Goal: Transaction & Acquisition: Obtain resource

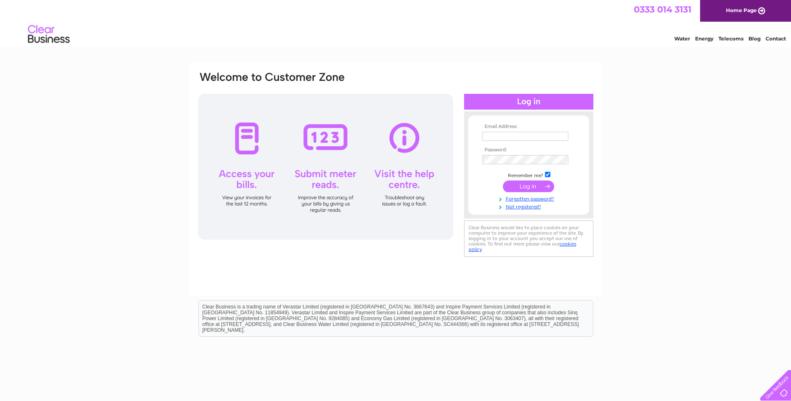
click at [512, 140] on input "text" at bounding box center [526, 136] width 86 height 9
type input "tarbertharbour@btconnect.com"
click at [498, 166] on tbody "Email Address: tarbertharbour@btconnect.com Password: Remember me?" at bounding box center [529, 167] width 97 height 87
click at [503, 181] on input "submit" at bounding box center [528, 187] width 51 height 12
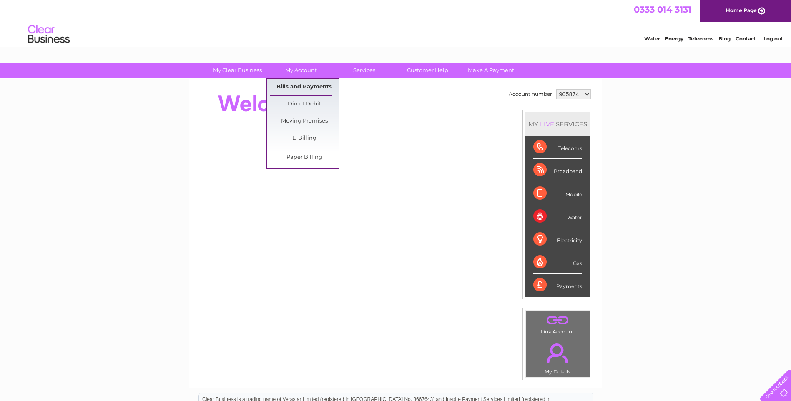
click at [305, 86] on link "Bills and Payments" at bounding box center [304, 87] width 69 height 17
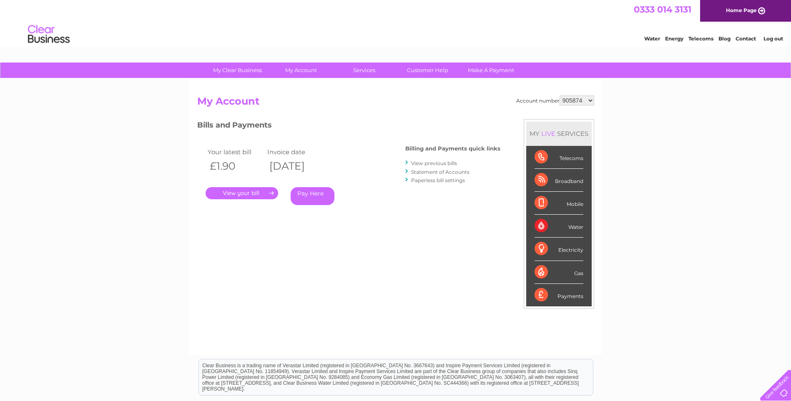
click at [590, 100] on select "905874 905875 905876 905877 905878 926477 929612 966739 1083755" at bounding box center [577, 101] width 35 height 10
select select "905875"
click at [560, 96] on select "905874 905875 905876 905877 905878 926477 929612 966739 1083755" at bounding box center [577, 101] width 35 height 10
click at [585, 100] on select "905874 905875 905876 905877 905878 926477 929612 966739 1083755" at bounding box center [577, 101] width 35 height 10
select select "905876"
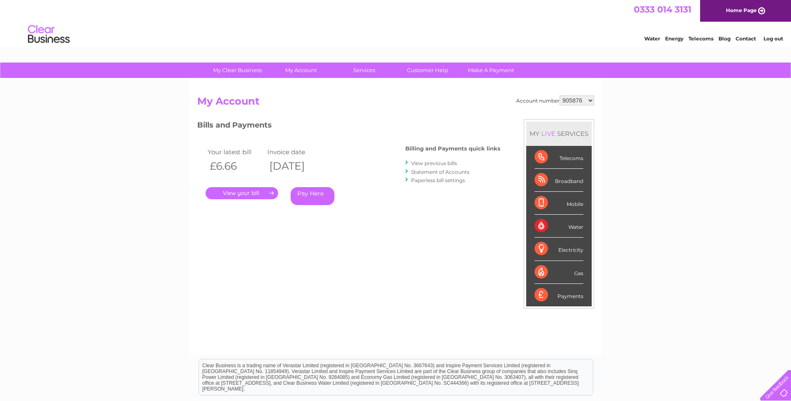
click at [560, 96] on select "905874 905875 905876 905877 905878 926477 929612 966739 1083755" at bounding box center [577, 101] width 35 height 10
click at [583, 101] on select "905874 905875 905876 905877 905878 926477 929612 966739 1083755" at bounding box center [577, 101] width 35 height 10
select select "905877"
click at [560, 96] on select "905874 905875 905876 905877 905878 926477 929612 966739 1083755" at bounding box center [577, 101] width 35 height 10
click at [585, 101] on select "905874 905875 905876 905877 905878 926477 929612 966739 1083755" at bounding box center [577, 101] width 35 height 10
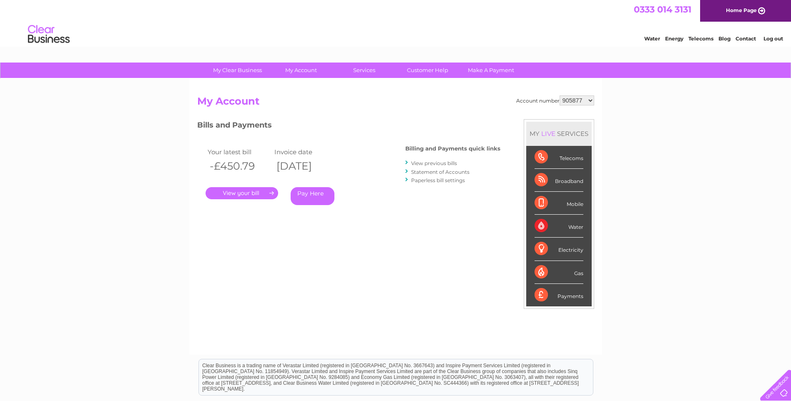
click at [560, 96] on select "905874 905875 905876 905877 905878 926477 929612 966739 1083755" at bounding box center [577, 101] width 35 height 10
click at [583, 101] on select "905874 905875 905876 905877 905878 926477 929612 966739 1083755" at bounding box center [577, 101] width 35 height 10
select select "905878"
click at [560, 96] on select "905874 905875 905876 905877 905878 926477 929612 966739 1083755" at bounding box center [577, 101] width 35 height 10
click at [572, 101] on select "905874 905875 905876 905877 905878 926477 929612 966739 1083755" at bounding box center [577, 101] width 35 height 10
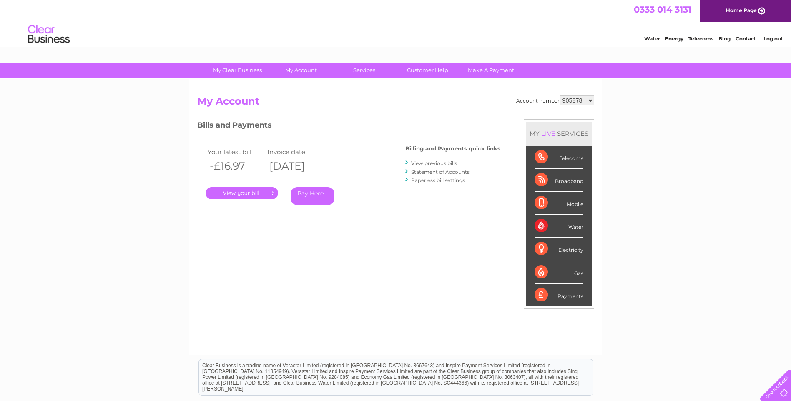
select select "926477"
click at [560, 96] on select "905874 905875 905876 905877 905878 926477 929612 966739 1083755" at bounding box center [577, 101] width 35 height 10
click at [431, 162] on link "View previous bills" at bounding box center [434, 163] width 46 height 6
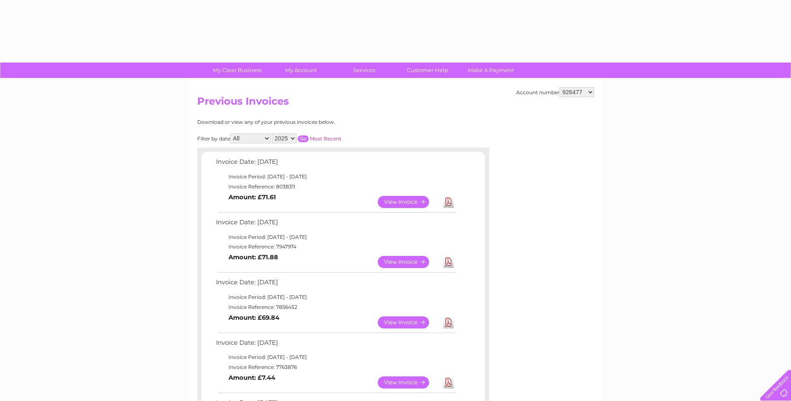
click at [450, 260] on link "Download" at bounding box center [449, 262] width 10 height 12
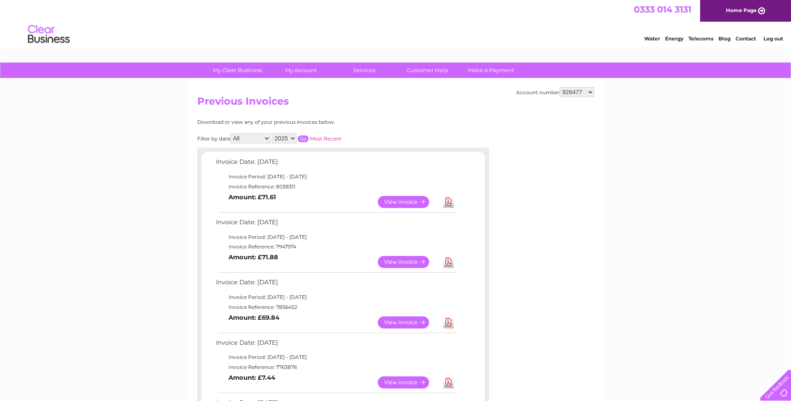
click at [449, 199] on link "Download" at bounding box center [449, 202] width 10 height 12
click at [584, 97] on select "905874 905875 905876 905877 905878 926477 929612 966739 1083755" at bounding box center [577, 92] width 35 height 10
select select "929612"
click at [560, 87] on select "905874 905875 905876 905877 905878 926477 929612 966739 1083755" at bounding box center [577, 92] width 35 height 10
click at [582, 91] on select "905874 905875 905876 905877 905878 926477 929612 966739 1083755" at bounding box center [577, 92] width 35 height 10
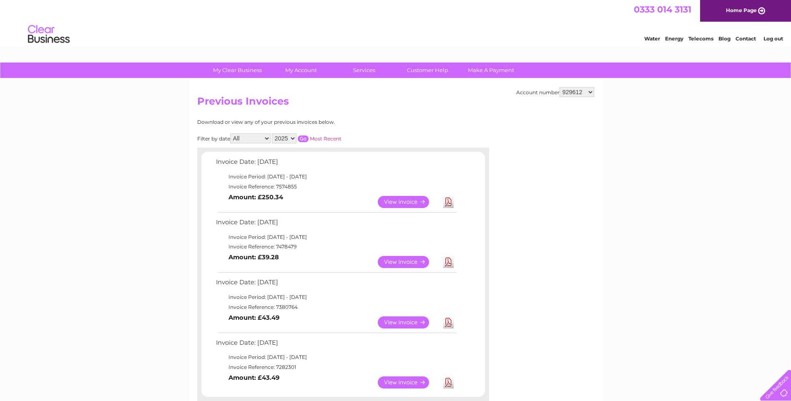
select select "966739"
click at [560, 87] on select "905874 905875 905876 905877 905878 926477 929612 966739 1083755" at bounding box center [577, 92] width 35 height 10
click at [575, 92] on select "905874 905875 905876 905877 905878 926477 929612 966739 1083755" at bounding box center [577, 92] width 35 height 10
select select "1083755"
click at [560, 87] on select "905874 905875 905876 905877 905878 926477 929612 966739 1083755" at bounding box center [577, 92] width 35 height 10
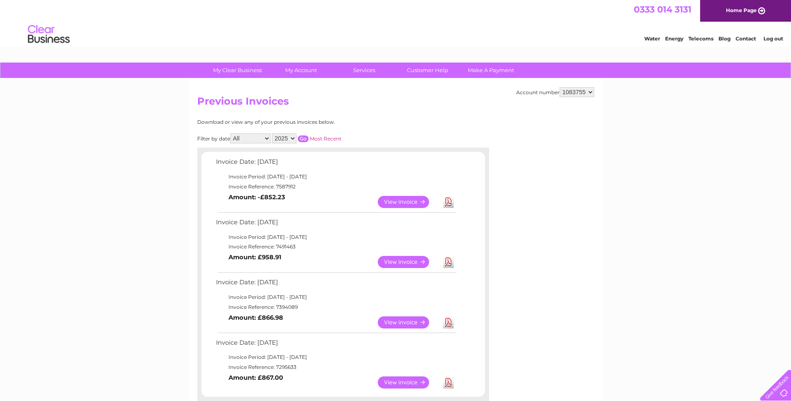
click at [446, 202] on link "Download" at bounding box center [449, 202] width 10 height 12
